Goal: Information Seeking & Learning: Compare options

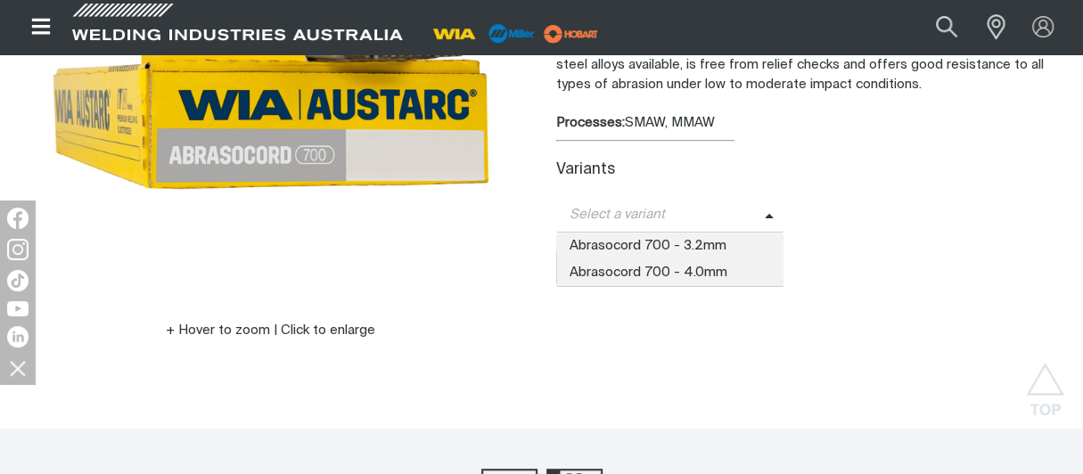
click at [765, 214] on icon at bounding box center [769, 216] width 8 height 4
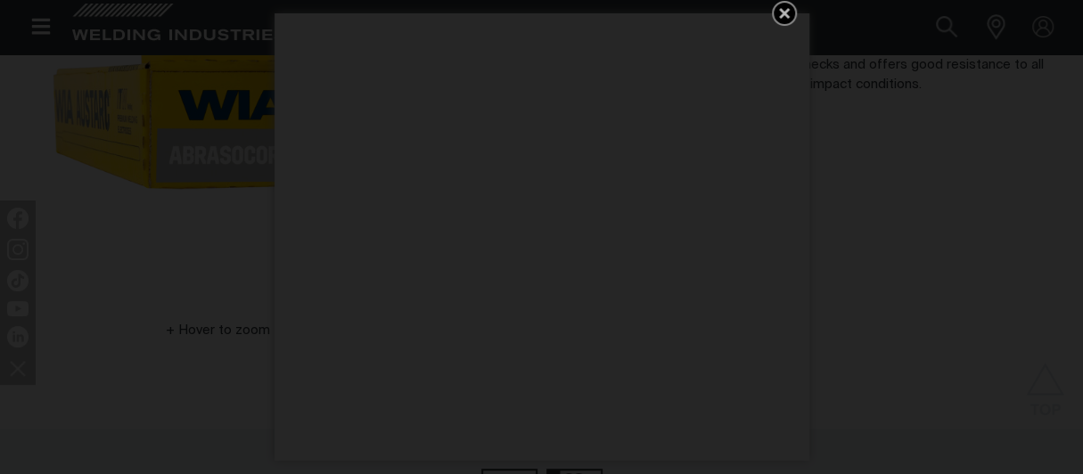
click at [781, 12] on icon "Get 5 WIA Welding Guides Free!" at bounding box center [784, 13] width 11 height 11
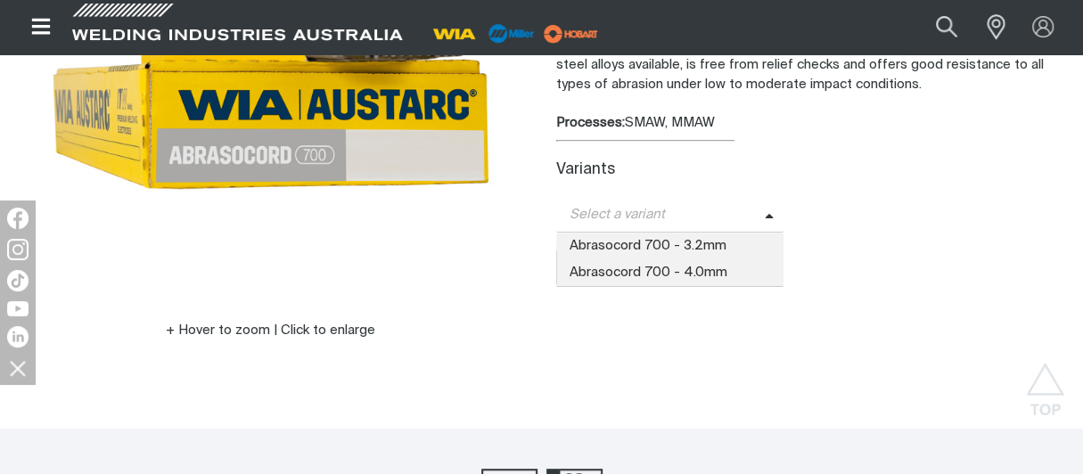
click at [771, 209] on span at bounding box center [775, 215] width 20 height 20
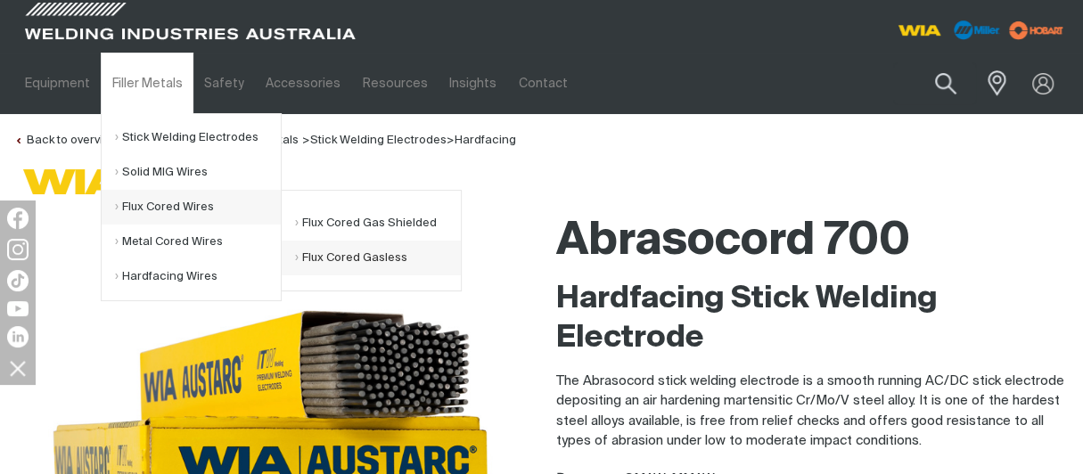
click at [336, 256] on link "Flux Cored Gasless" at bounding box center [378, 258] width 166 height 35
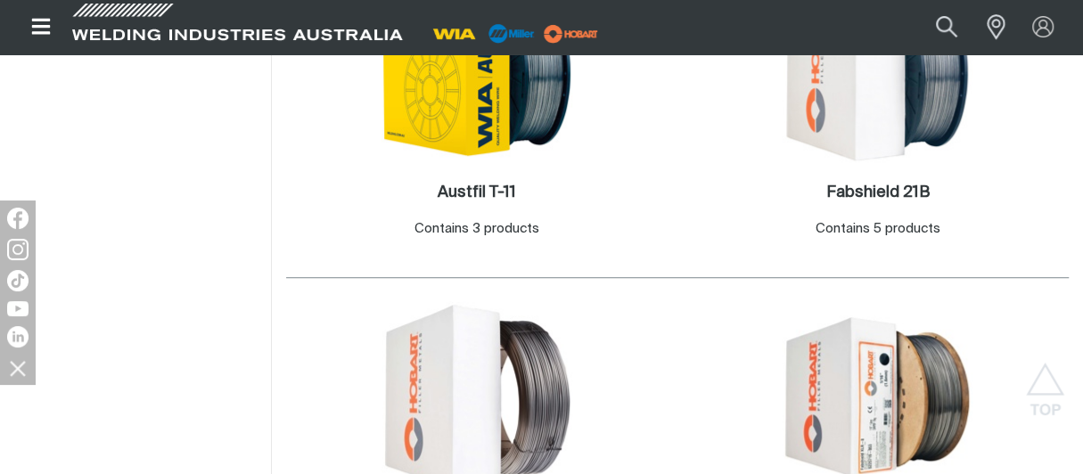
scroll to position [624, 0]
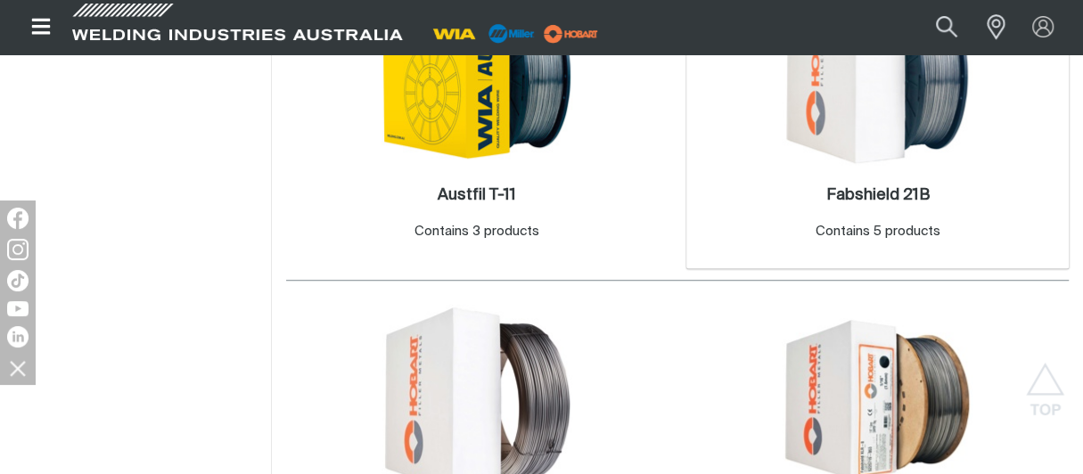
click at [895, 225] on div "Contains 5 products" at bounding box center [876, 232] width 125 height 20
click at [882, 191] on h2 "Fabshield 21B ." at bounding box center [876, 195] width 103 height 16
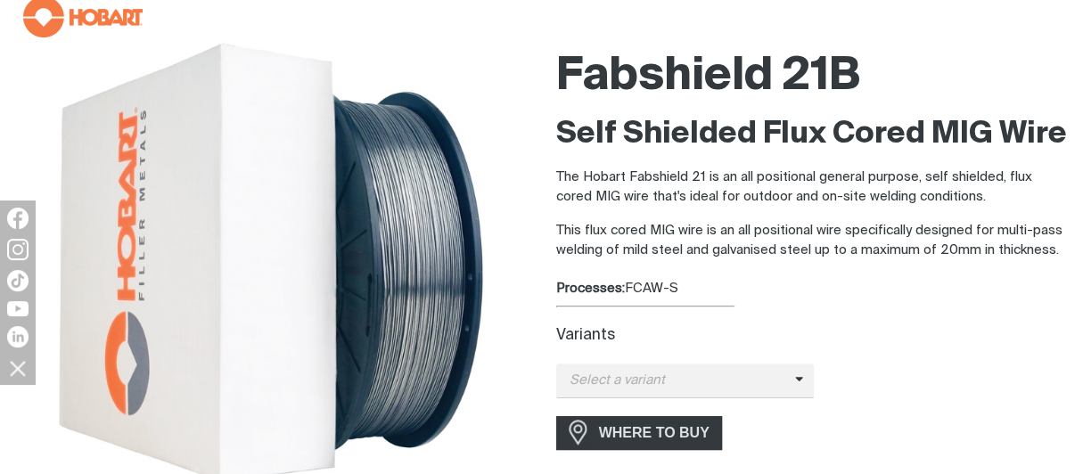
scroll to position [178, 0]
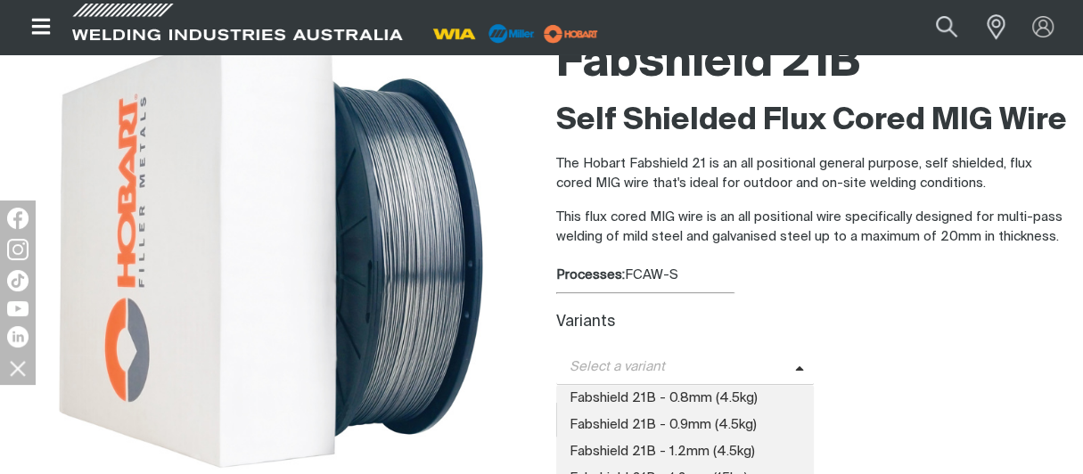
click at [797, 364] on icon at bounding box center [799, 369] width 9 height 13
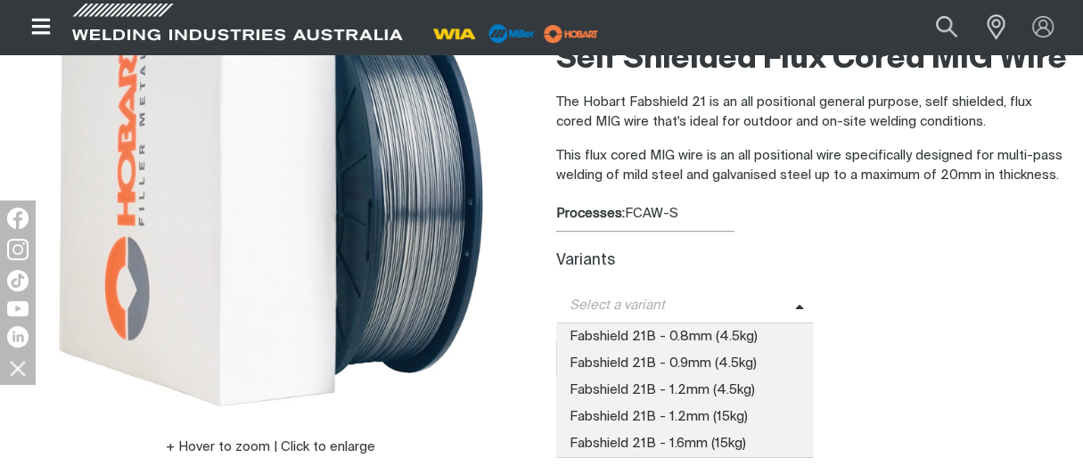
scroll to position [267, 0]
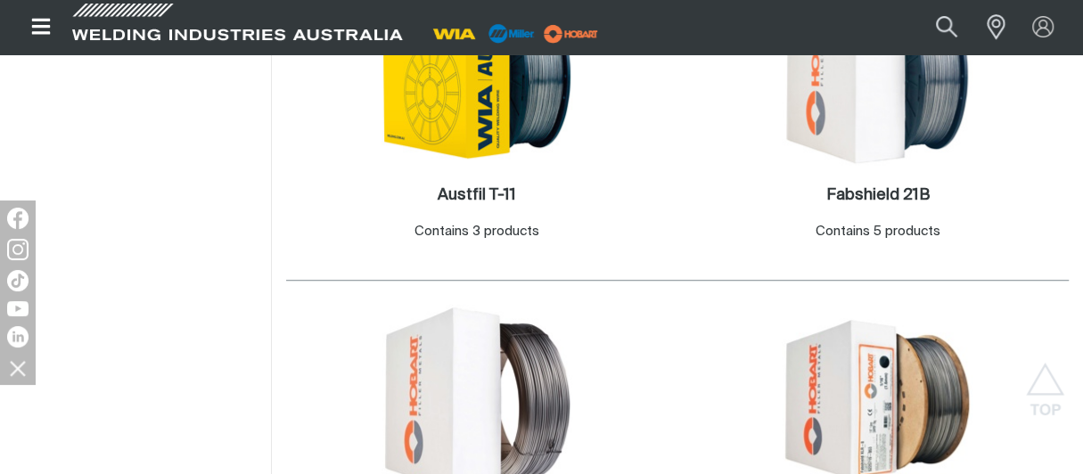
scroll to position [852, 0]
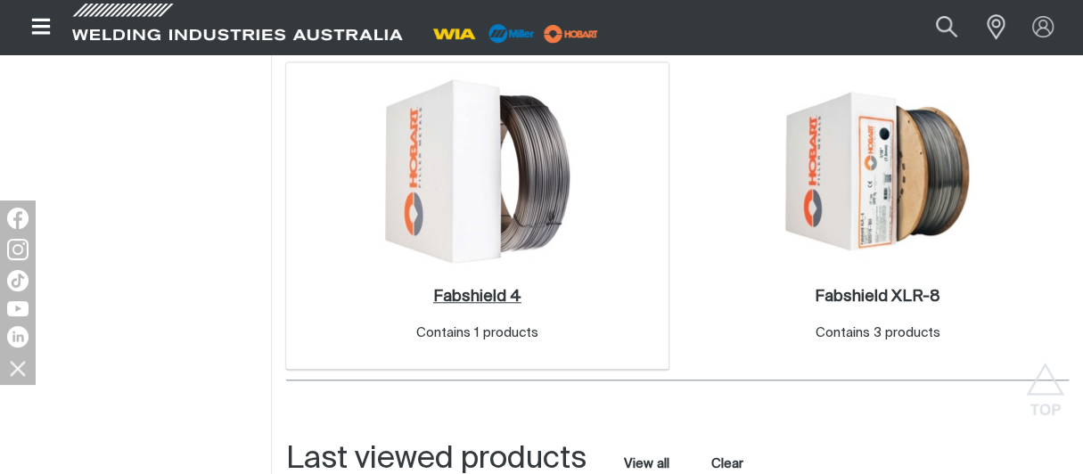
click at [496, 298] on h2 "Fabshield 4 ." at bounding box center [477, 297] width 88 height 16
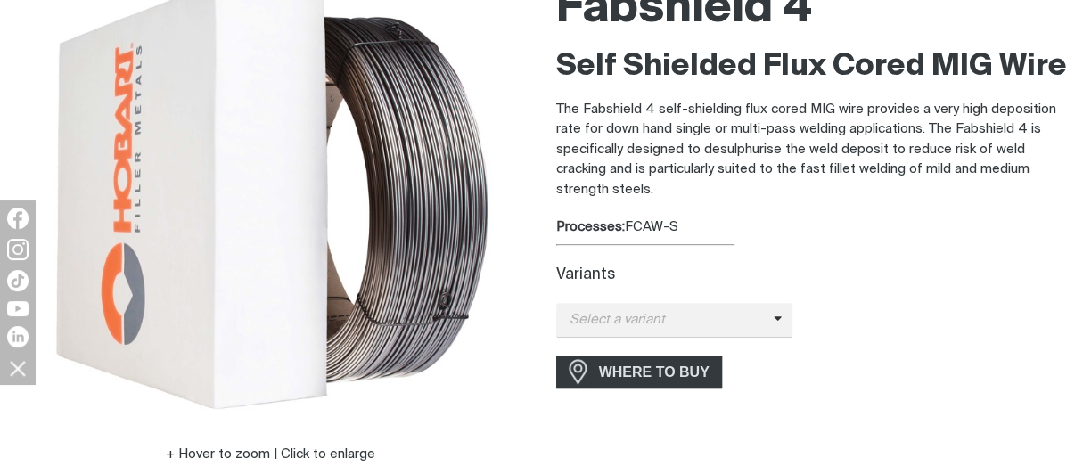
scroll to position [267, 0]
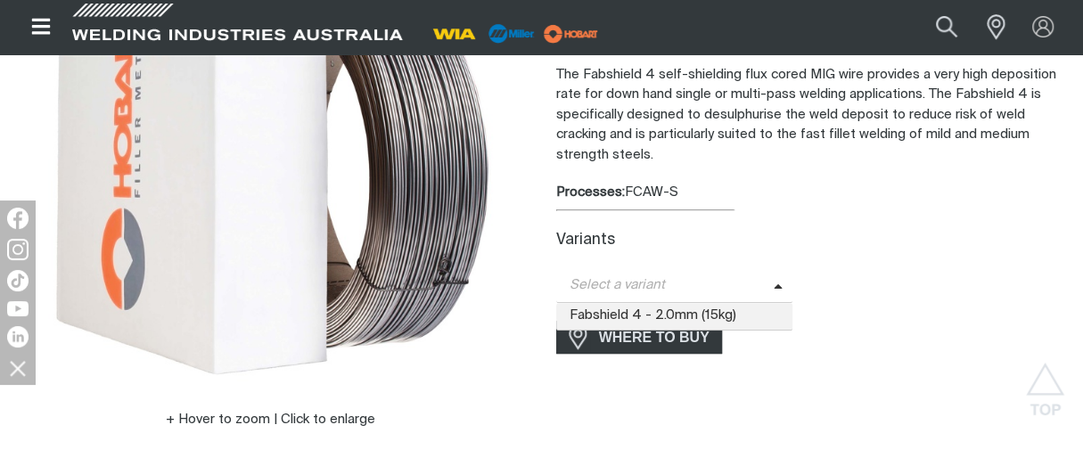
click at [773, 282] on icon at bounding box center [777, 287] width 9 height 13
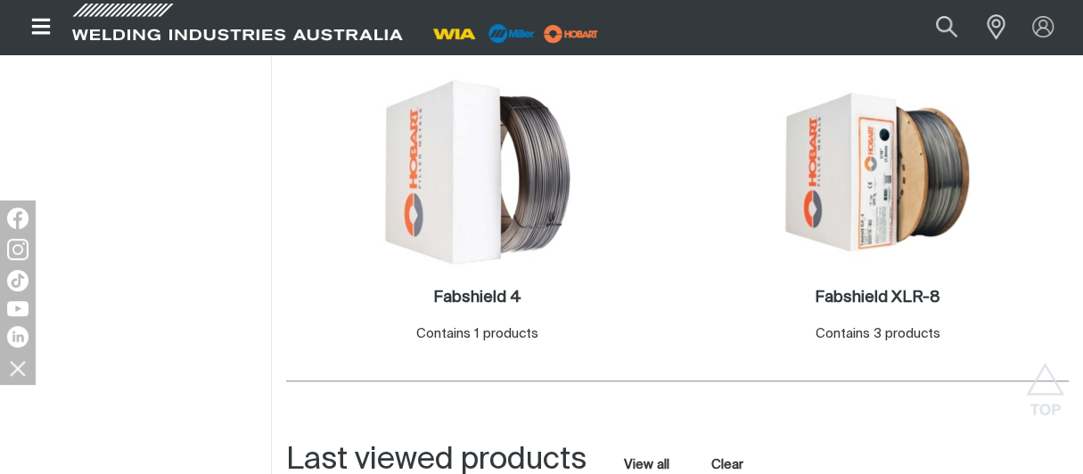
scroll to position [852, 0]
click at [872, 297] on h2 "Fabshield XLR-8 ." at bounding box center [877, 297] width 126 height 16
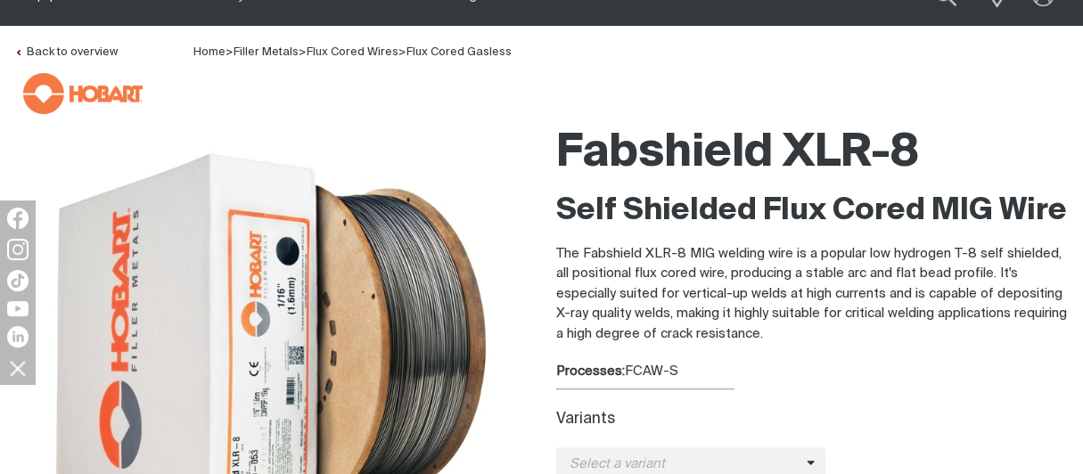
scroll to position [178, 0]
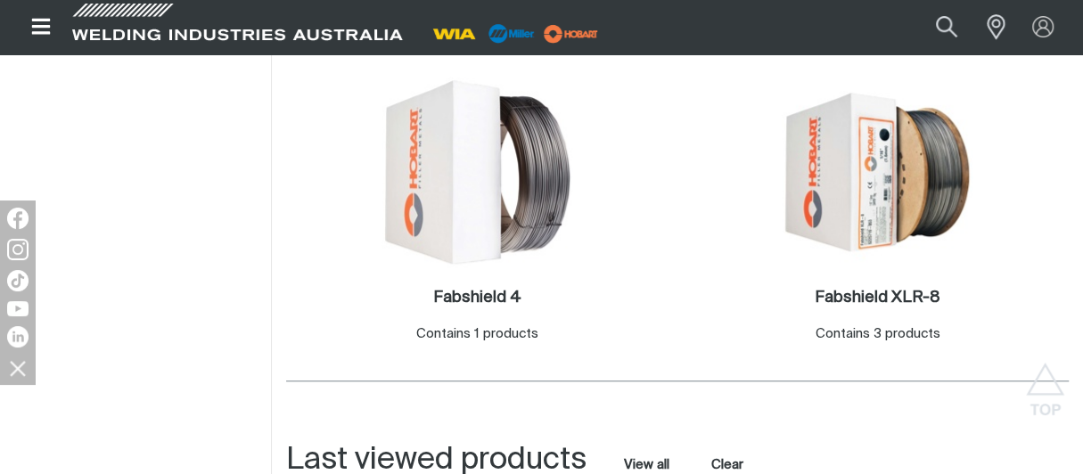
scroll to position [852, 0]
click at [927, 292] on h2 "Fabshield XLR-8 ." at bounding box center [877, 297] width 126 height 16
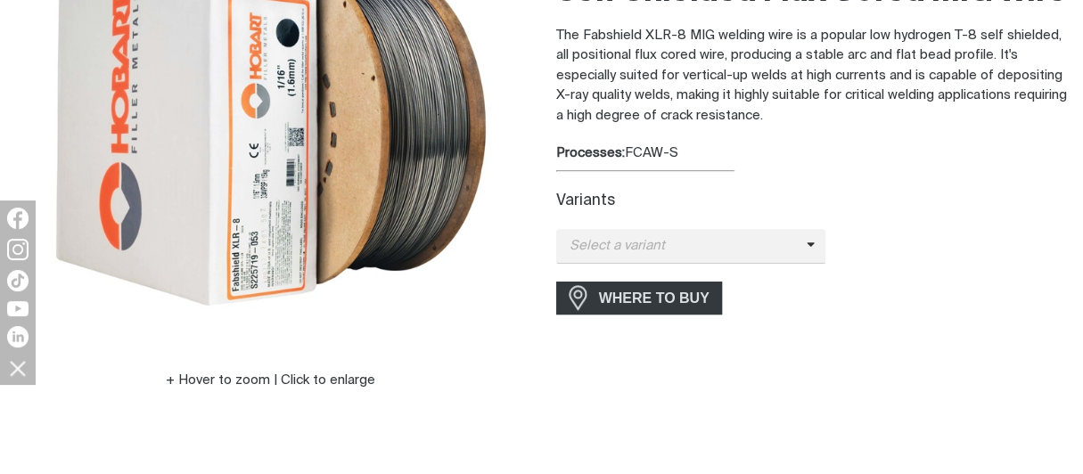
scroll to position [356, 0]
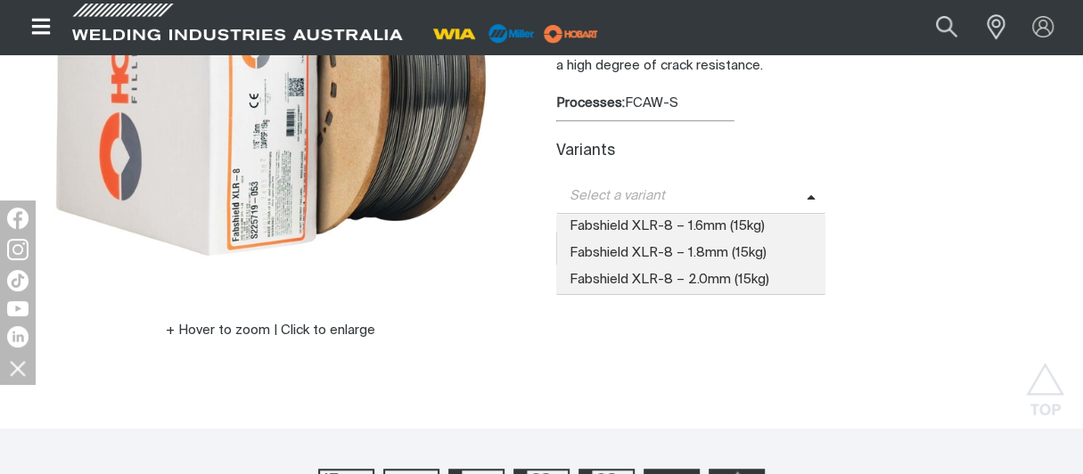
click at [801, 190] on span "Select a variant" at bounding box center [691, 196] width 270 height 35
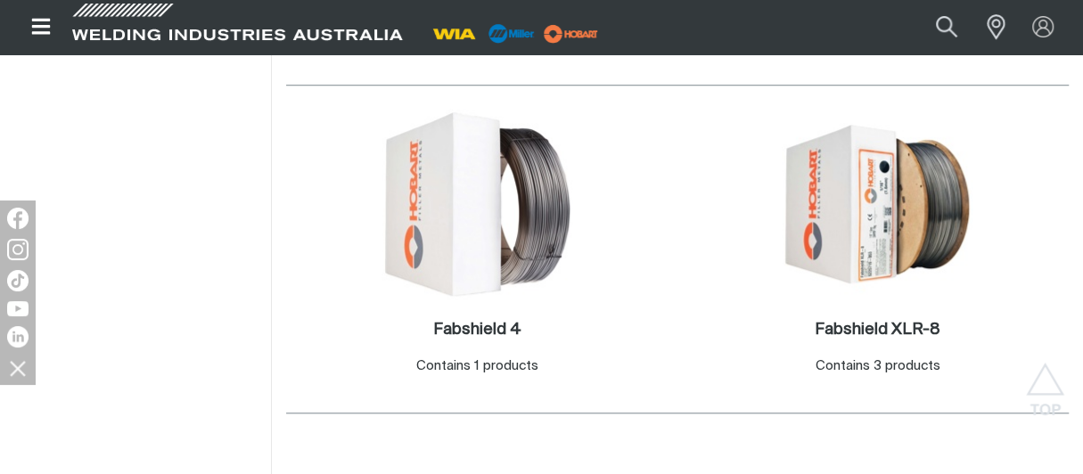
scroll to position [852, 0]
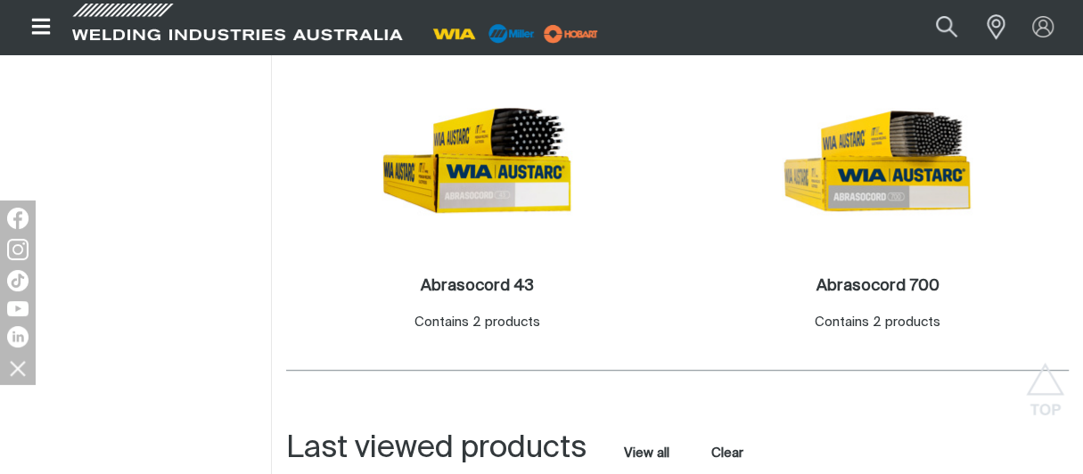
scroll to position [535, 0]
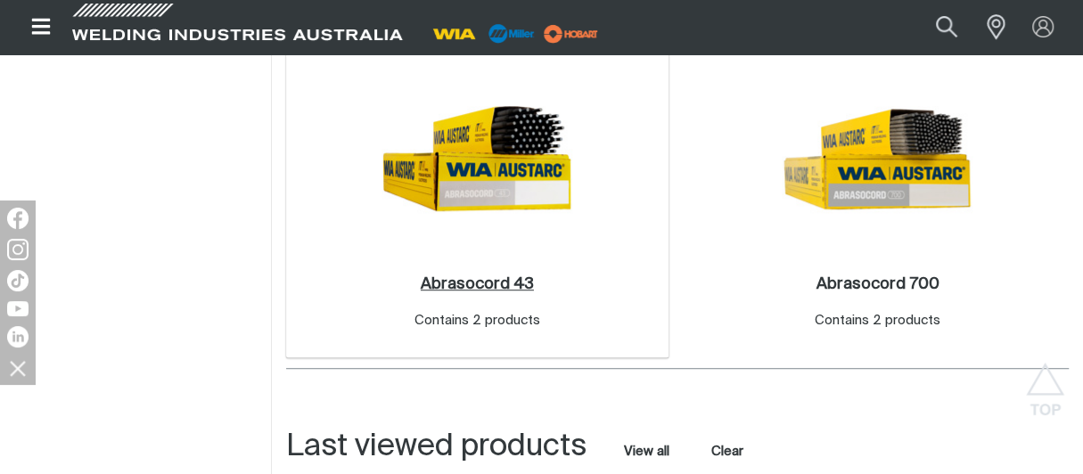
click at [496, 279] on h2 "Abrasocord 43 ." at bounding box center [477, 284] width 113 height 16
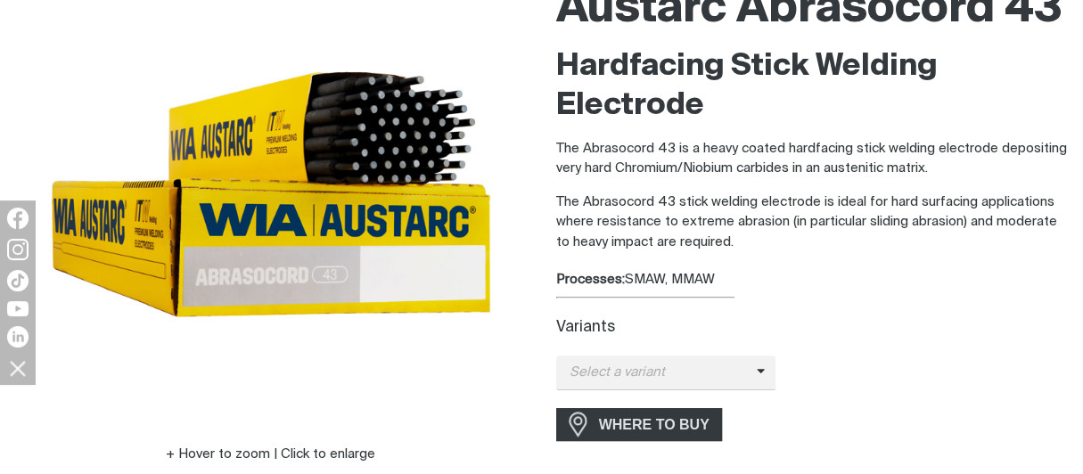
scroll to position [267, 0]
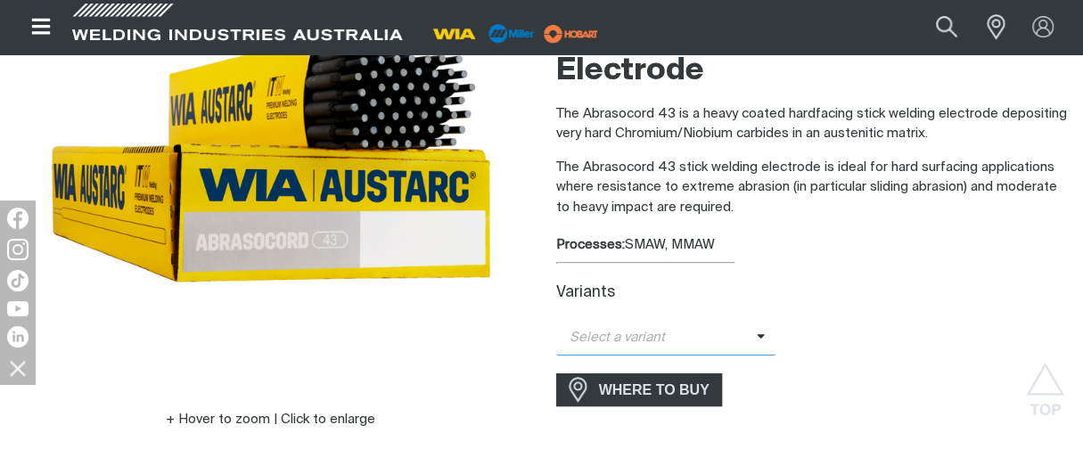
click at [757, 331] on span at bounding box center [766, 338] width 20 height 20
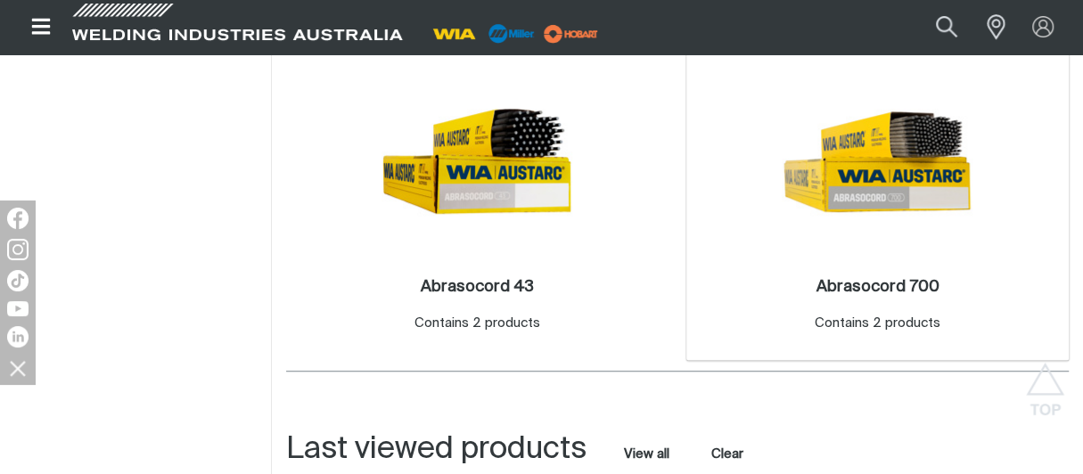
scroll to position [535, 0]
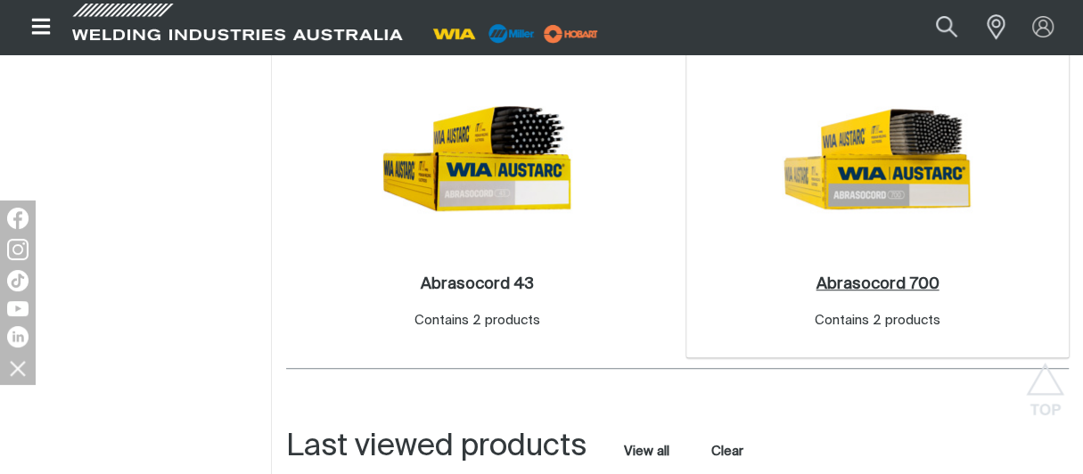
click at [906, 283] on h2 "Abrasocord 700 ." at bounding box center [876, 284] width 123 height 16
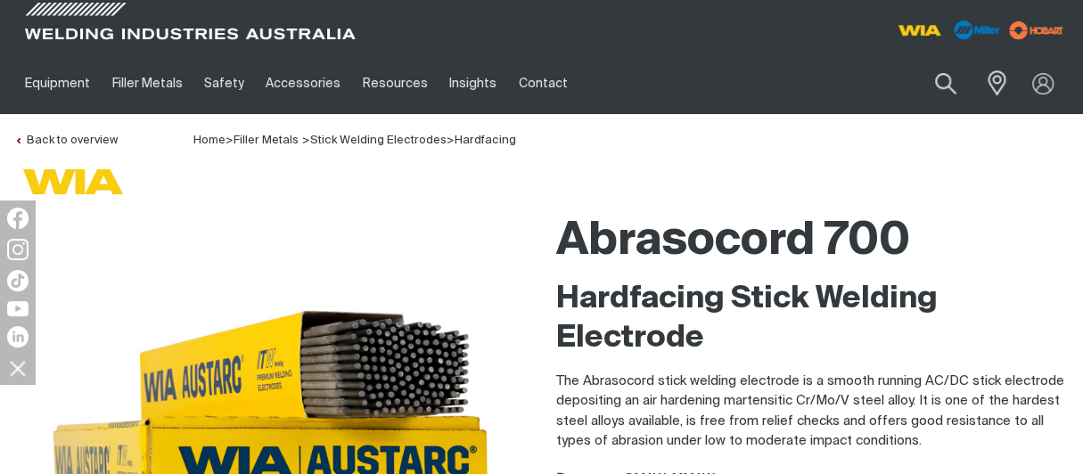
scroll to position [356, 0]
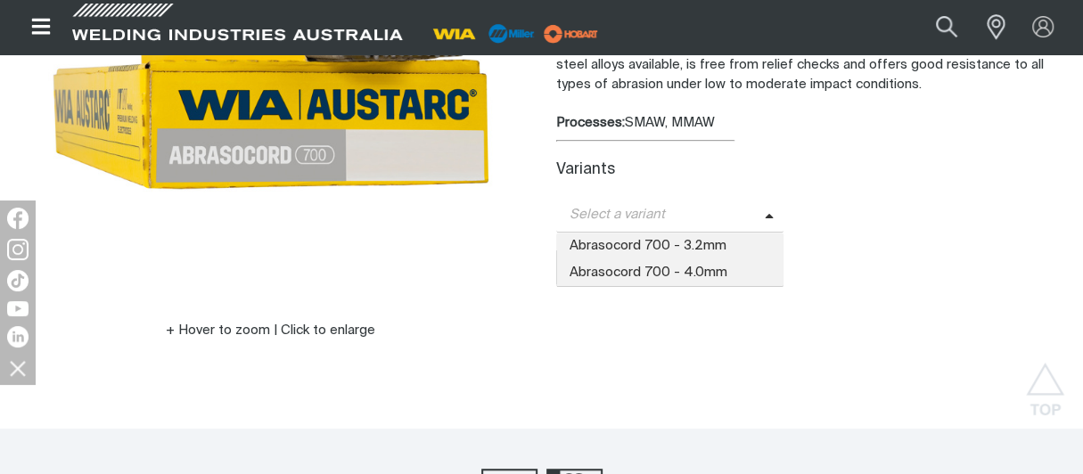
click at [768, 212] on icon at bounding box center [769, 216] width 9 height 13
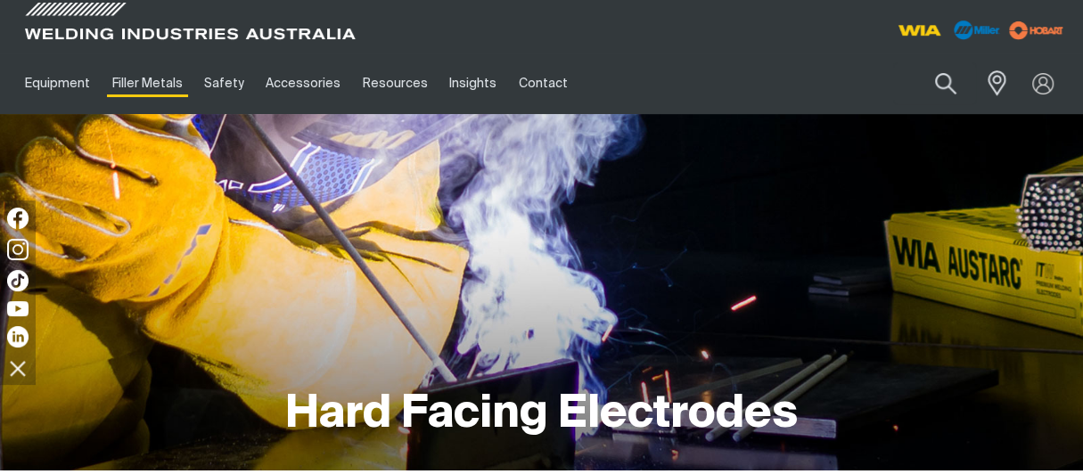
scroll to position [422, 0]
